Goal: Check status: Check status

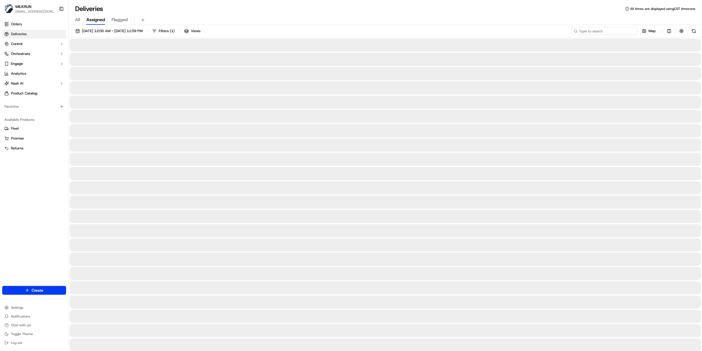
click at [608, 31] on input at bounding box center [605, 31] width 66 height 8
paste input "fa40e81e-089f-45f1-bea9-16bfdec8ccfe"
type input "fa40e81e-089f-45f1-bea9-16bfdec8ccfe"
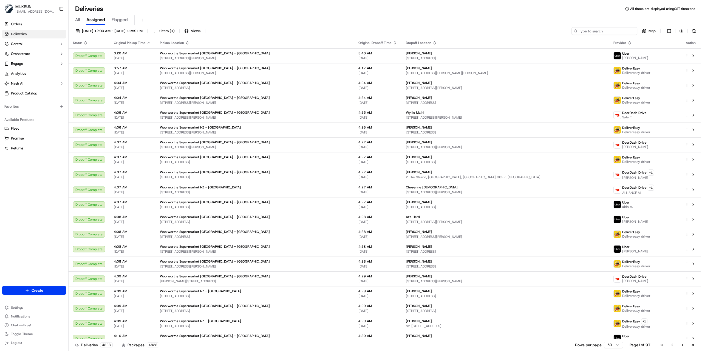
click at [608, 31] on input at bounding box center [605, 31] width 66 height 8
paste input "4fd37589-5eed-47fc-8eab-b1339db87b3e"
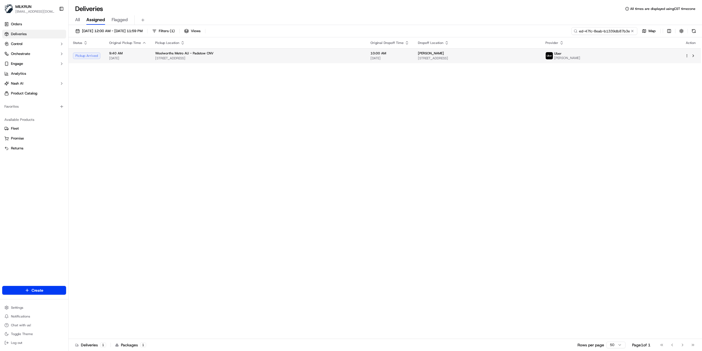
type input "4fd37589-5eed-47fc-8eab-b1339db87b3e"
click at [482, 54] on div "Hannah Nguyen" at bounding box center [477, 53] width 119 height 4
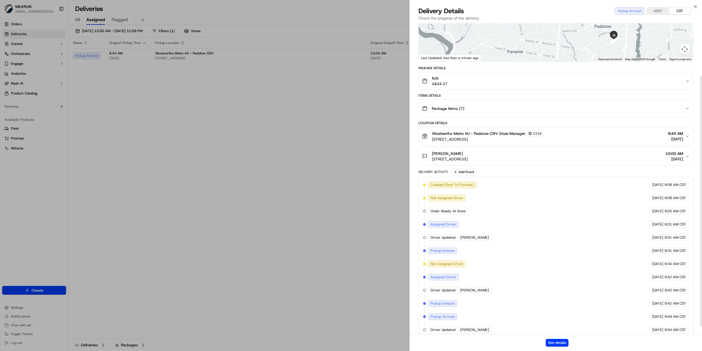
scroll to position [75, 0]
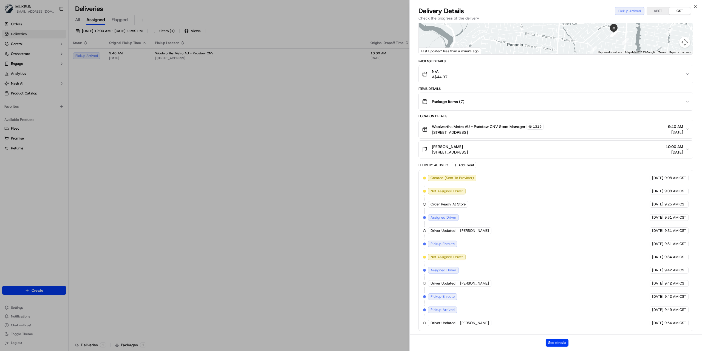
click at [561, 346] on div "See details" at bounding box center [556, 342] width 292 height 17
click at [560, 343] on button "See details" at bounding box center [557, 342] width 23 height 8
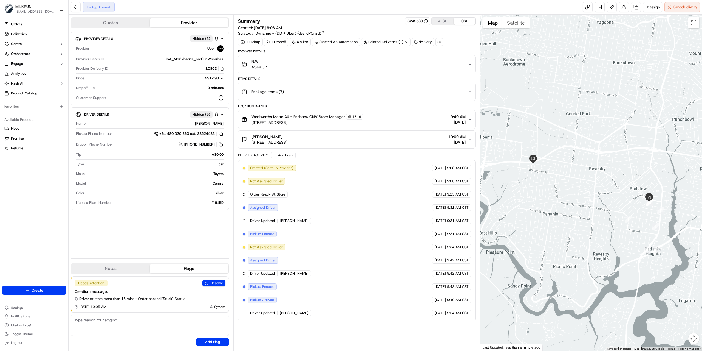
click at [679, 13] on div "Pickup Arrived Reassign Cancel Delivery" at bounding box center [386, 7] width 634 height 15
click at [676, 9] on span "Cancel Delivery" at bounding box center [685, 7] width 24 height 5
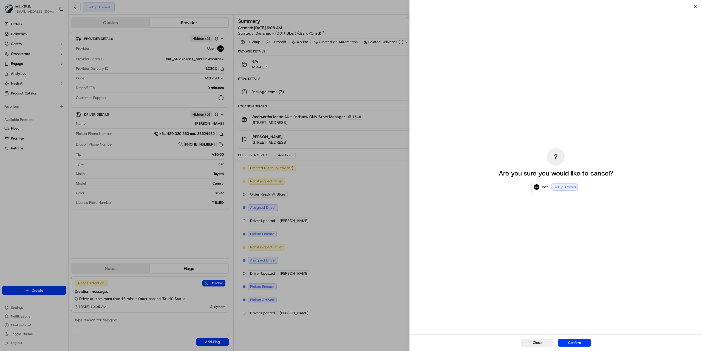
click at [567, 346] on div "Close Confirm" at bounding box center [556, 342] width 292 height 17
click at [571, 344] on button "Confirm" at bounding box center [574, 342] width 33 height 8
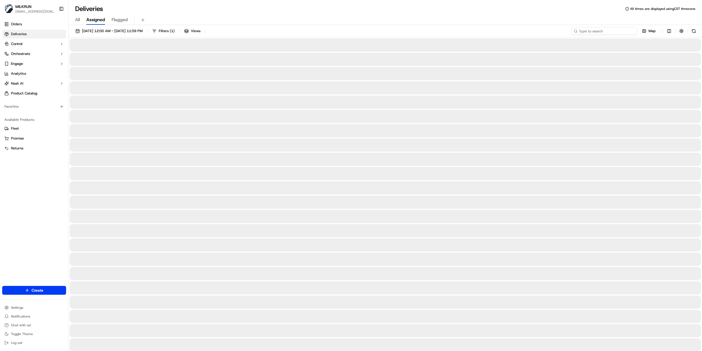
click at [612, 28] on input at bounding box center [605, 31] width 66 height 8
paste input "12544d80-5a48-4ecf-ba35-f65cc03c4cf6"
type input "12544d80-5a48-4ecf-ba35-f65cc03c4cf6"
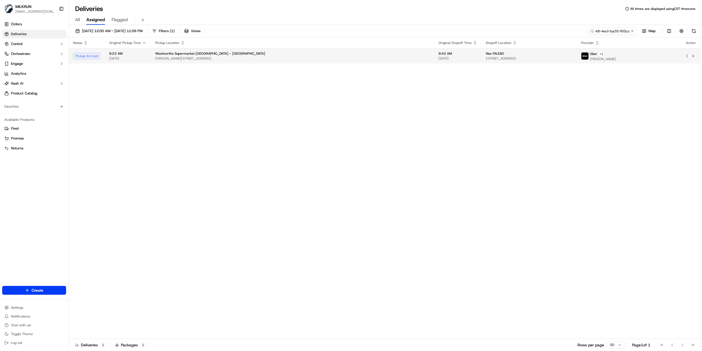
click at [552, 61] on span "18A Curlew Bay Road, Ōtāhuhu, Auckland 1062, NZ" at bounding box center [529, 58] width 86 height 4
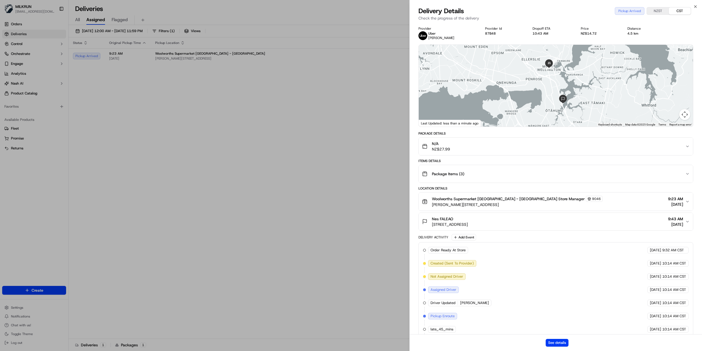
scroll to position [22, 0]
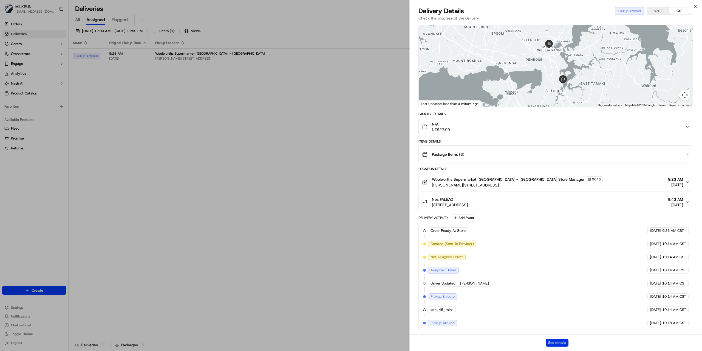
click at [553, 341] on button "See details" at bounding box center [557, 342] width 23 height 8
